Goal: Information Seeking & Learning: Check status

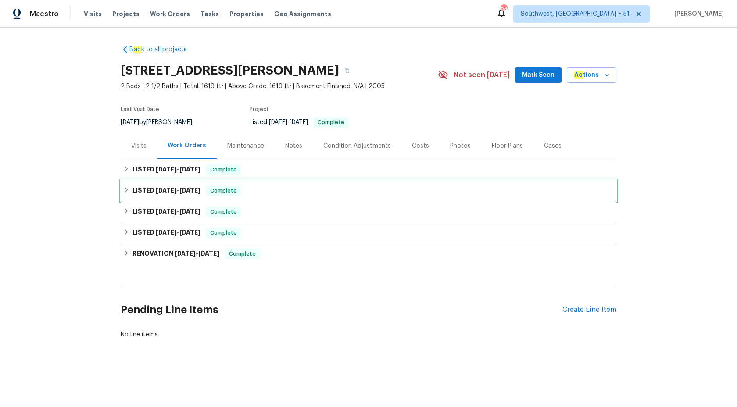
click at [194, 191] on span "8/12/25" at bounding box center [189, 190] width 21 height 6
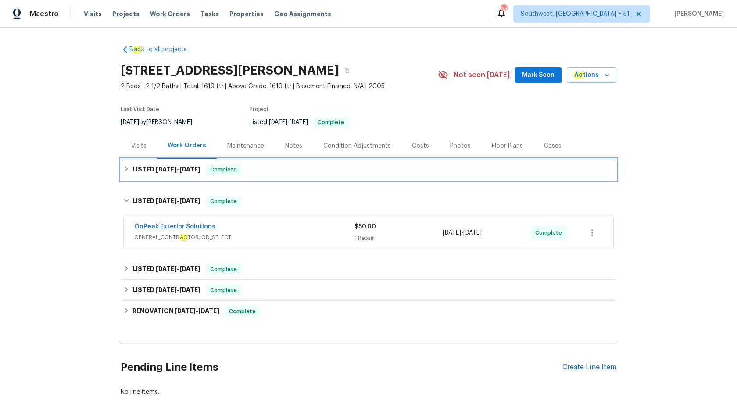
click at [211, 175] on div "LISTED 8/14/25 - 8/14/25 Complete" at bounding box center [368, 170] width 491 height 11
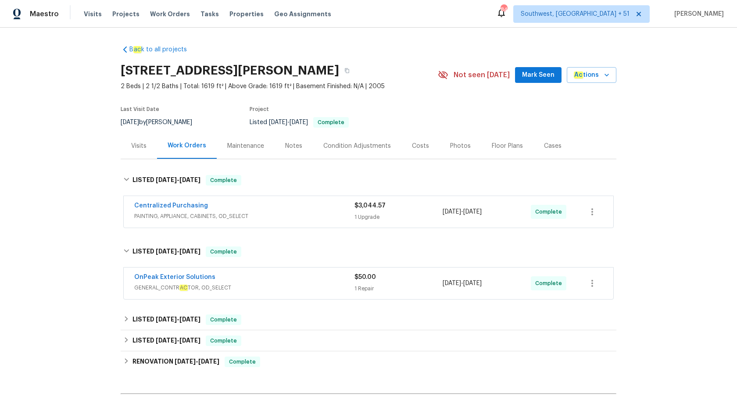
click at [319, 212] on span "PAINTING, APPLIANCE, CABINETS, OD_SELECT" at bounding box center [244, 216] width 220 height 9
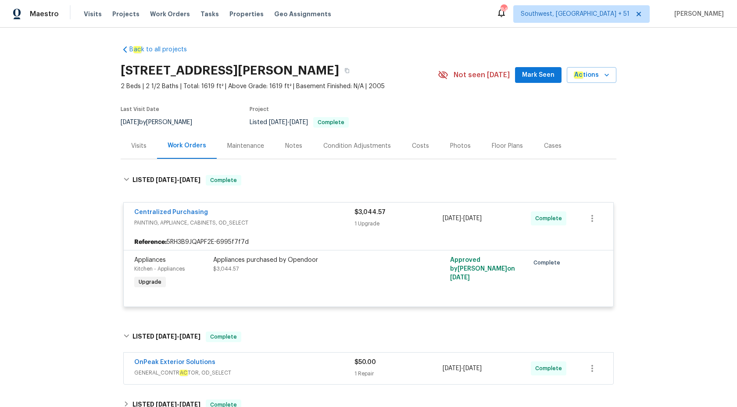
click at [340, 85] on span "2 Beds | 2 1/2 Baths | Total: 1619 ft² | Above Grade: 1619 ft² | Basement Finis…" at bounding box center [279, 86] width 317 height 9
click at [341, 71] on button "button" at bounding box center [347, 71] width 16 height 16
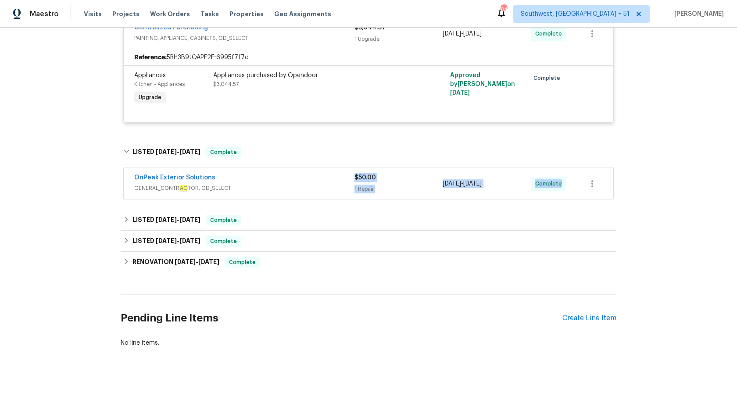
drag, startPoint x: 327, startPoint y: 189, endPoint x: 327, endPoint y: 207, distance: 17.6
click at [327, 207] on div "B ac k to all projects 18 Alden Dr Bldg 3, Berlin, MA 01503 2 Beds | 2 1/2 Bath…" at bounding box center [369, 103] width 496 height 501
click at [40, 14] on span "Maestro" at bounding box center [44, 14] width 29 height 9
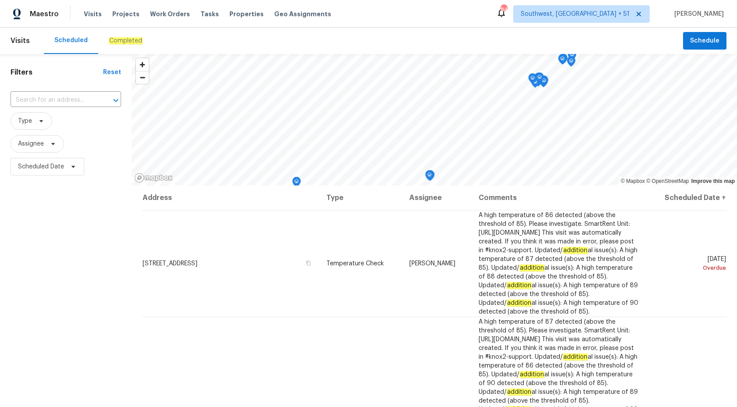
click at [111, 38] on em "Completed" at bounding box center [126, 40] width 34 height 7
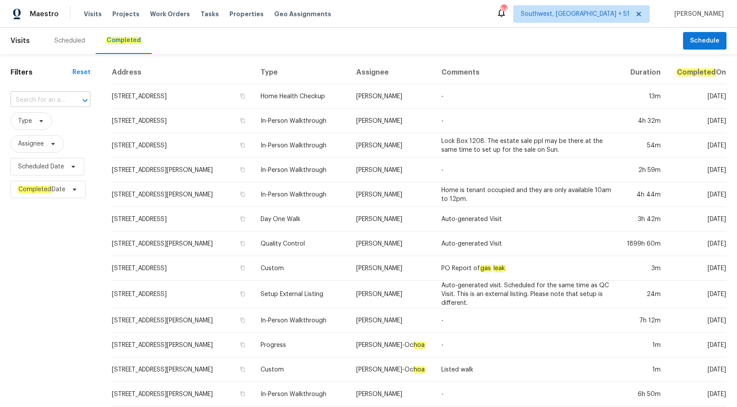
click at [37, 95] on input "text" at bounding box center [38, 100] width 55 height 14
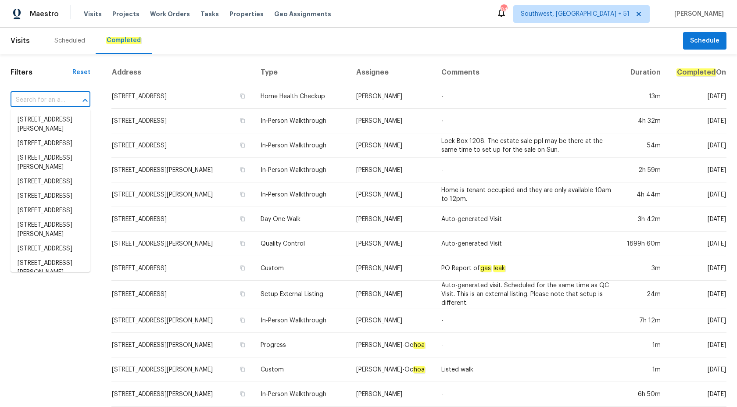
paste input "7040 Winfield Rd, Rockford, MN 55373"
type input "7040 Winfield Rd, Rockford, MN 55373"
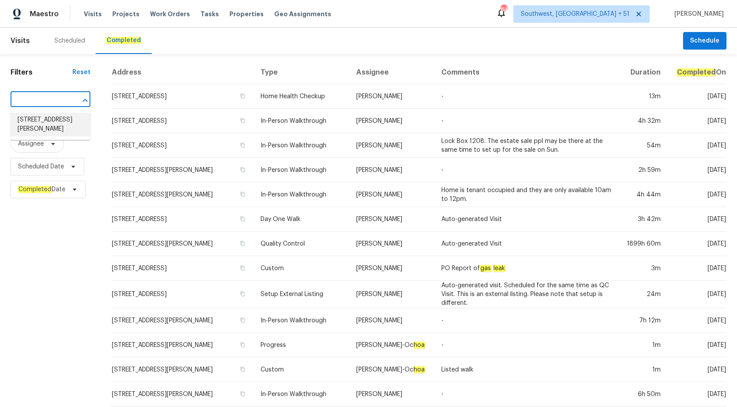
click at [55, 122] on li "7040 Winfield Rd, Rockford, MN 55373" at bounding box center [51, 125] width 80 height 24
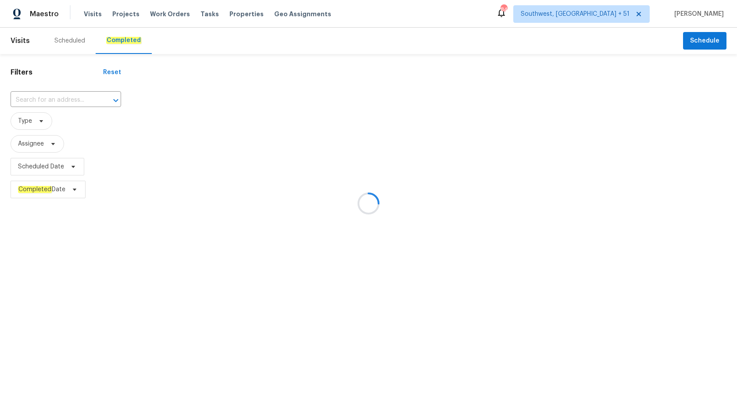
type input "7040 Winfield Rd, Rockford, MN 55373"
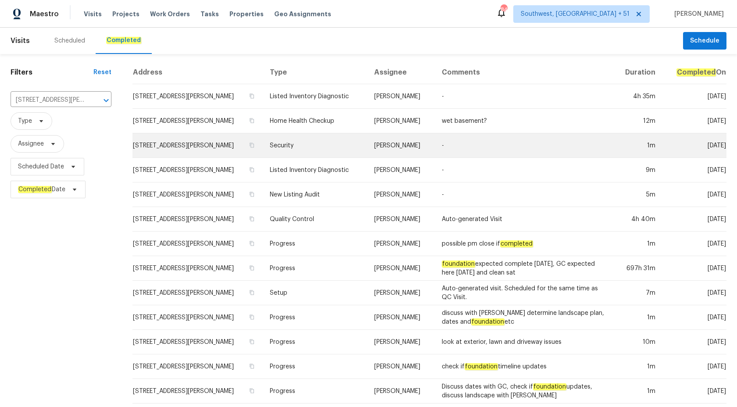
click at [395, 135] on td "Matt Bohlinger" at bounding box center [401, 145] width 68 height 25
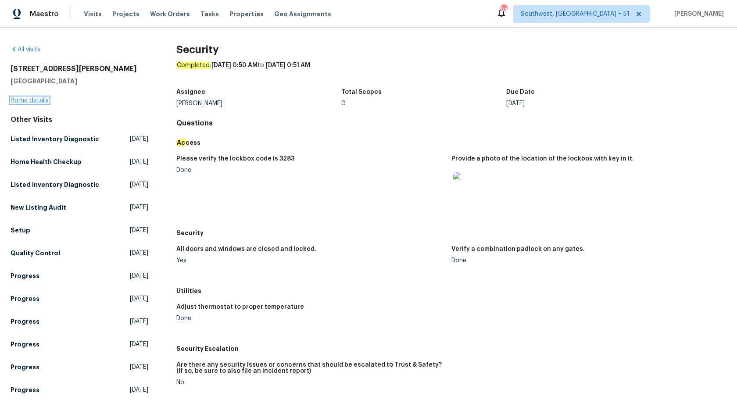
click at [27, 100] on link "Home details" at bounding box center [30, 100] width 38 height 6
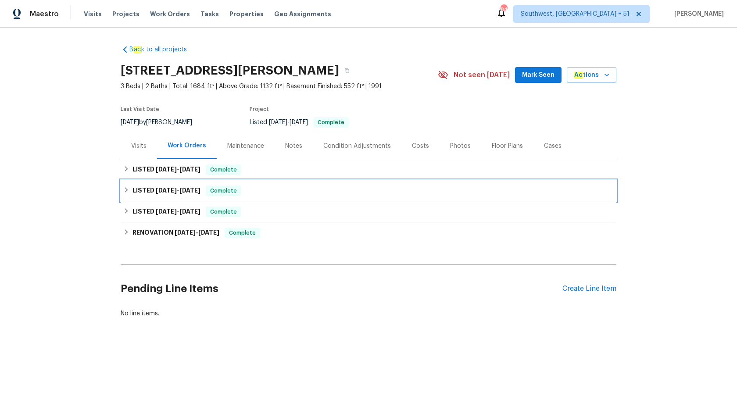
click at [216, 192] on span "Complete" at bounding box center [224, 190] width 34 height 9
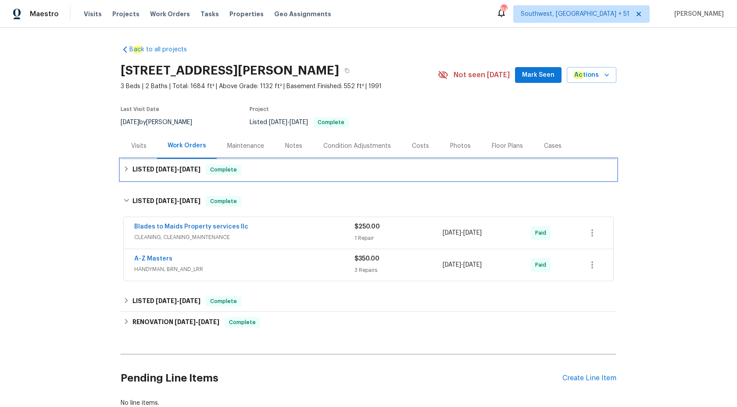
click at [217, 172] on span "Complete" at bounding box center [224, 169] width 34 height 9
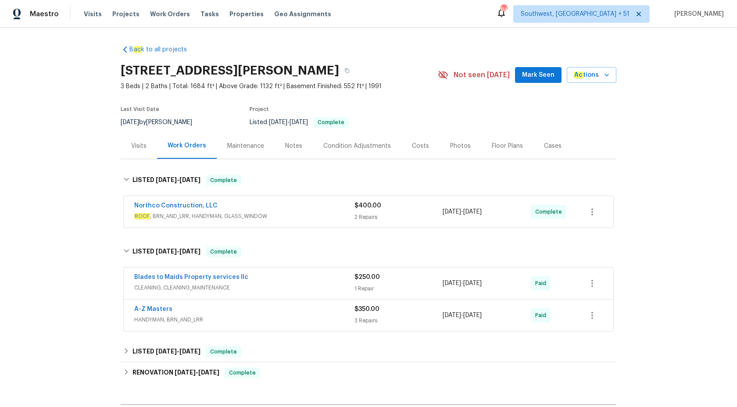
click at [356, 213] on div "2 Repairs" at bounding box center [399, 217] width 88 height 9
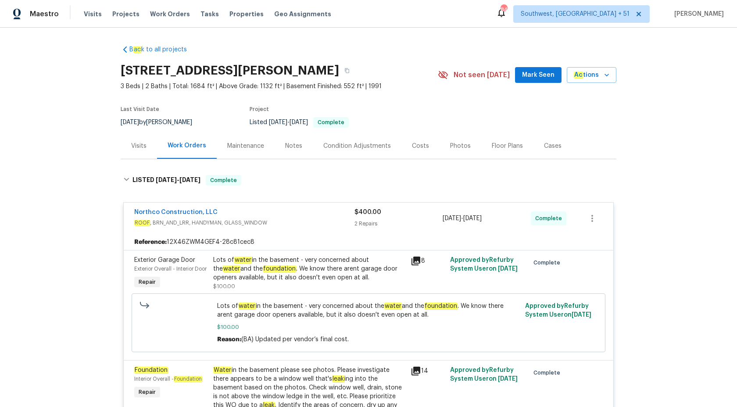
click at [367, 215] on span "$400.00" at bounding box center [368, 212] width 27 height 6
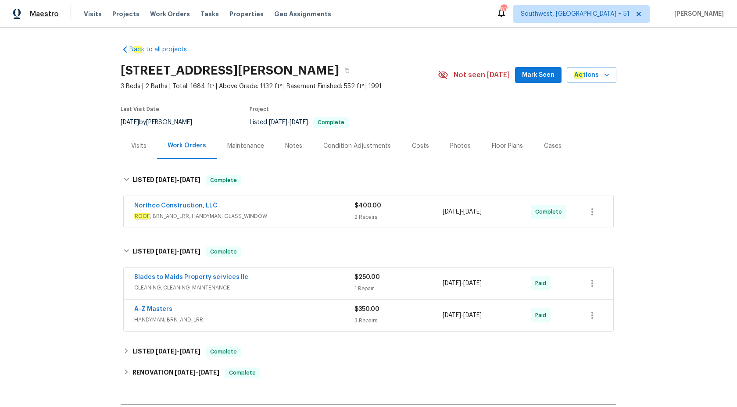
click at [48, 16] on span "Maestro" at bounding box center [44, 14] width 29 height 9
